Goal: Task Accomplishment & Management: Use online tool/utility

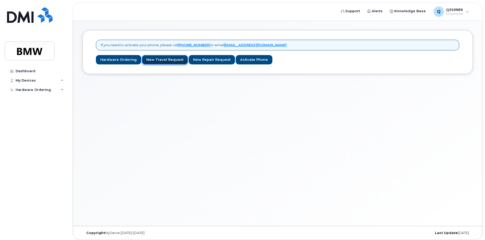
click at [159, 62] on link "New Travel Request" at bounding box center [165, 60] width 46 height 10
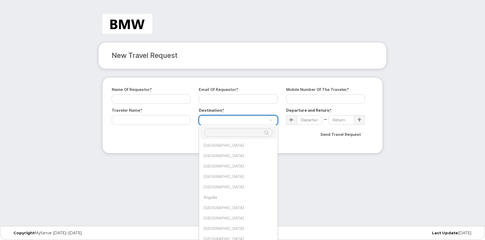
click at [230, 133] on input "Destination*" at bounding box center [238, 133] width 68 height 8
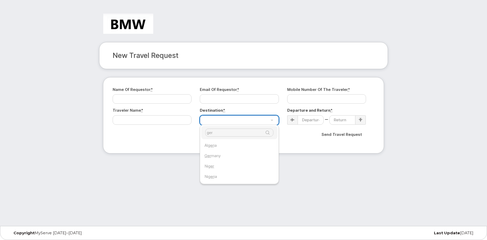
type input "ger"
select select "[GEOGRAPHIC_DATA]"
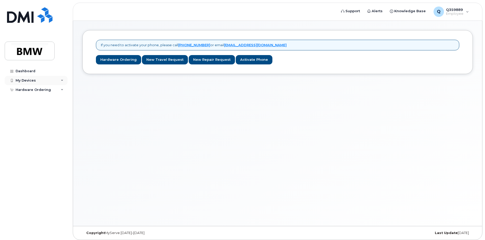
click at [41, 79] on div "My Devices" at bounding box center [36, 80] width 63 height 9
click at [30, 101] on div "Hardware Ordering" at bounding box center [33, 100] width 35 height 4
click at [31, 88] on div "Add Device" at bounding box center [28, 90] width 21 height 5
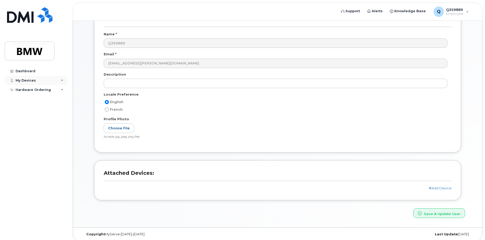
scroll to position [46, 0]
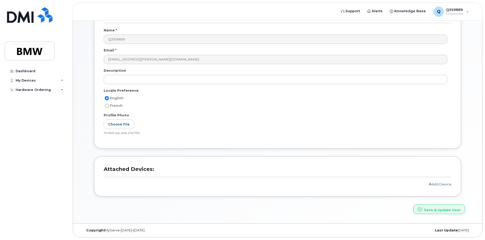
click at [442, 184] on link "Add Device" at bounding box center [440, 184] width 23 height 4
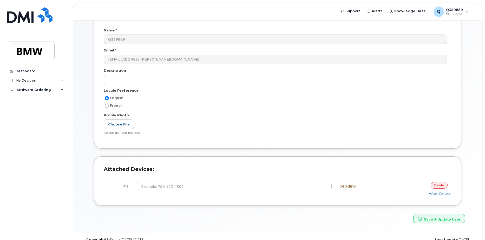
click at [435, 185] on link "delete" at bounding box center [439, 185] width 17 height 7
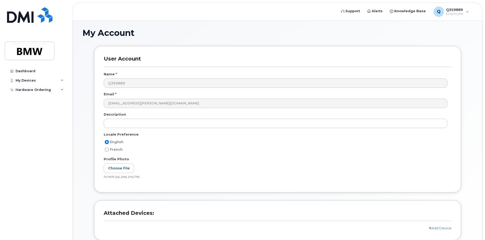
scroll to position [0, 0]
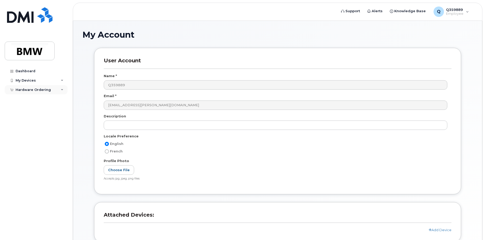
click at [33, 93] on div "Hardware Ordering" at bounding box center [36, 89] width 63 height 9
click at [29, 100] on div "New Order" at bounding box center [28, 99] width 20 height 5
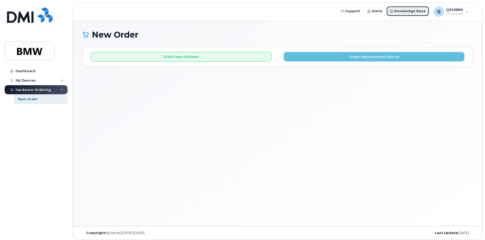
click at [416, 14] on link "Knowledge Base" at bounding box center [408, 11] width 43 height 10
